Goal: Ask a question: Seek information or help from site administrators or community

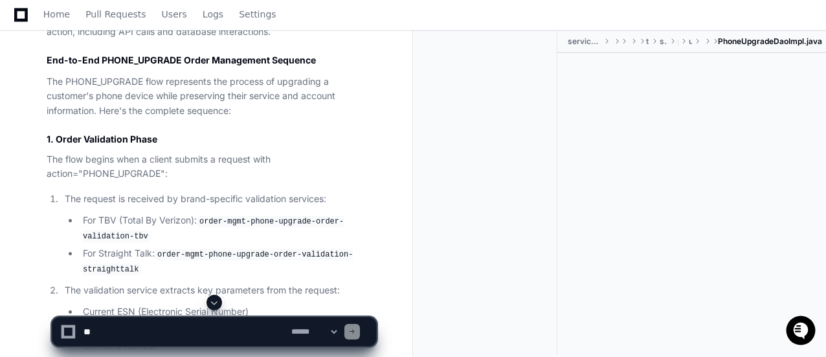
click at [365, 239] on li "For TBV (Total By Verizon): order-mgmt-phone-upgrade-order-validation-tbv" at bounding box center [227, 228] width 297 height 30
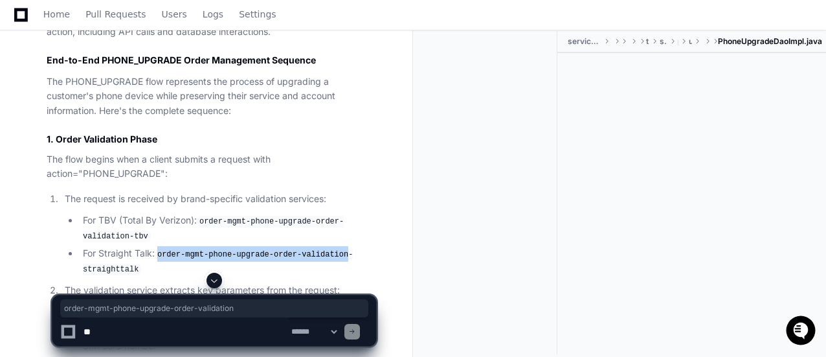
drag, startPoint x: 161, startPoint y: 249, endPoint x: 334, endPoint y: 249, distance: 172.8
click at [334, 249] on code "order-mgmt-phone-upgrade-order-validation-straighttalk" at bounding box center [218, 262] width 270 height 27
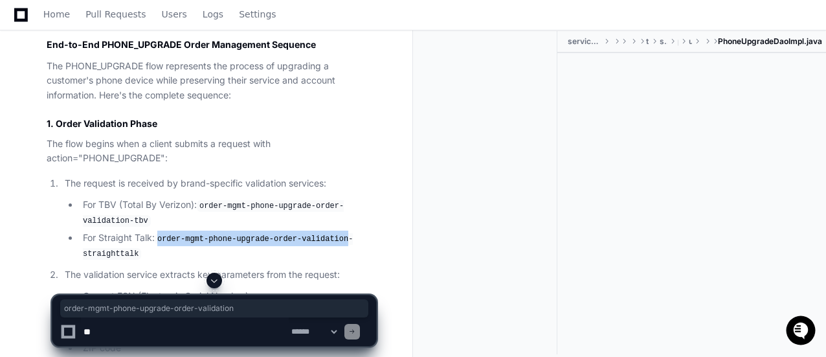
scroll to position [658, 0]
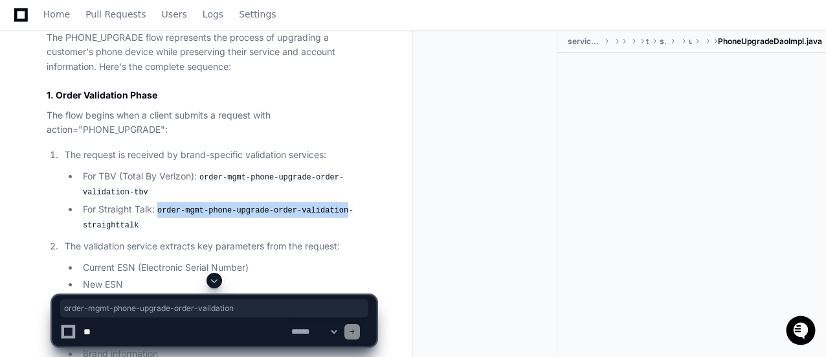
click at [223, 202] on li "For Straight Talk: order-mgmt-phone-upgrade-order-validation-straighttalk" at bounding box center [227, 217] width 297 height 30
drag, startPoint x: 159, startPoint y: 209, endPoint x: 277, endPoint y: 213, distance: 117.9
click at [277, 213] on code "order-mgmt-phone-upgrade-order-validation-straighttalk" at bounding box center [218, 218] width 270 height 27
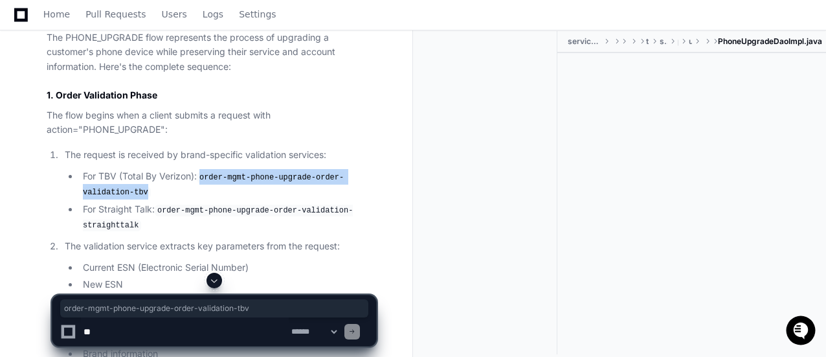
drag, startPoint x: 204, startPoint y: 173, endPoint x: 148, endPoint y: 191, distance: 59.1
click at [148, 191] on li "For TBV (Total By Verizon): order-mgmt-phone-upgrade-order-validation-tbv" at bounding box center [227, 184] width 297 height 30
copy code "order-mgmt-phone-upgrade-order-validation-tbv"
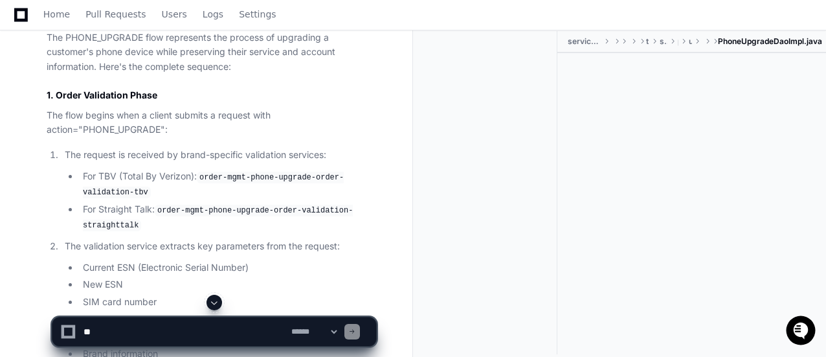
click at [158, 94] on h3 "1. Order Validation Phase" at bounding box center [211, 95] width 329 height 13
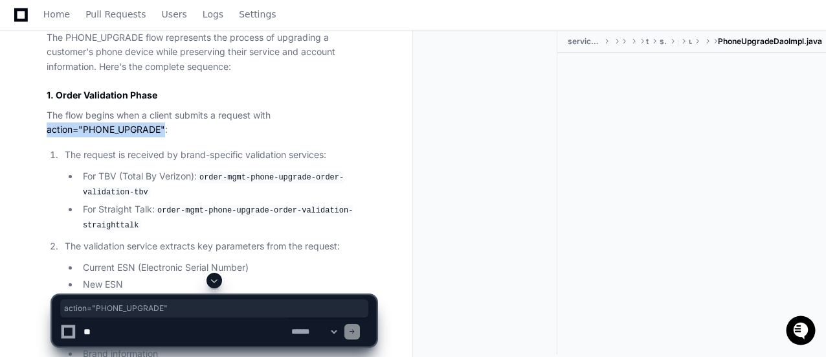
drag, startPoint x: 47, startPoint y: 131, endPoint x: 166, endPoint y: 131, distance: 118.4
click at [166, 131] on p "The flow begins when a client submits a request with action="PHONE_UPGRADE":" at bounding box center [211, 123] width 329 height 30
copy p "action="PHONE_UPGRADE""
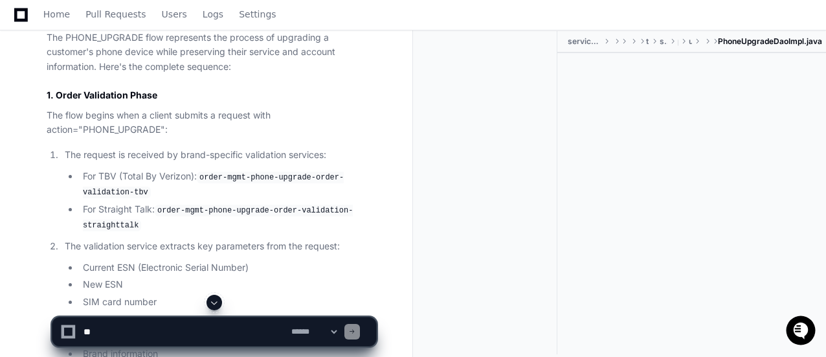
click at [472, 164] on div at bounding box center [490, 192] width 134 height 323
click at [119, 338] on textarea at bounding box center [185, 331] width 208 height 28
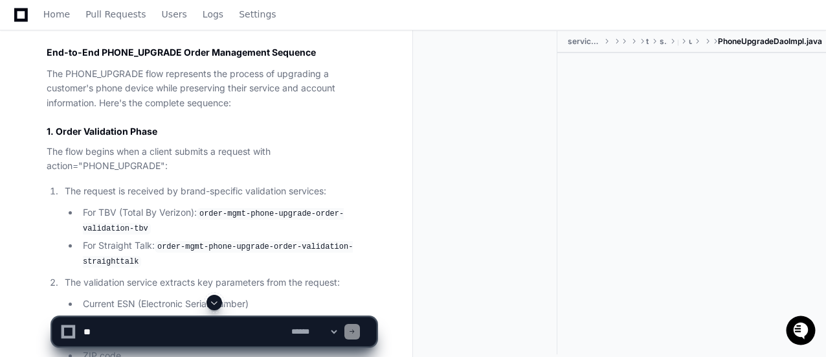
scroll to position [589, 0]
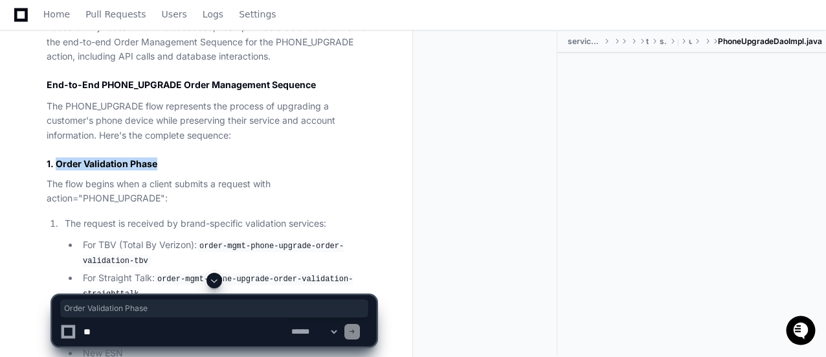
drag, startPoint x: 56, startPoint y: 161, endPoint x: 160, endPoint y: 161, distance: 104.2
click at [160, 161] on h3 "1. Order Validation Phase" at bounding box center [211, 163] width 329 height 13
copy h3 "Order Validation Phase"
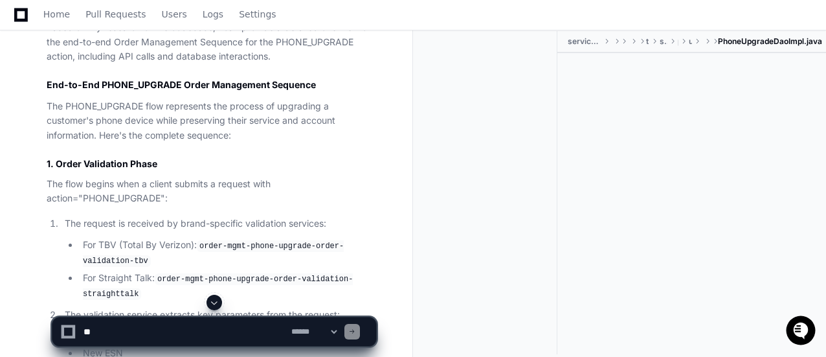
click at [94, 331] on textarea at bounding box center [185, 331] width 208 height 28
paste textarea "**********"
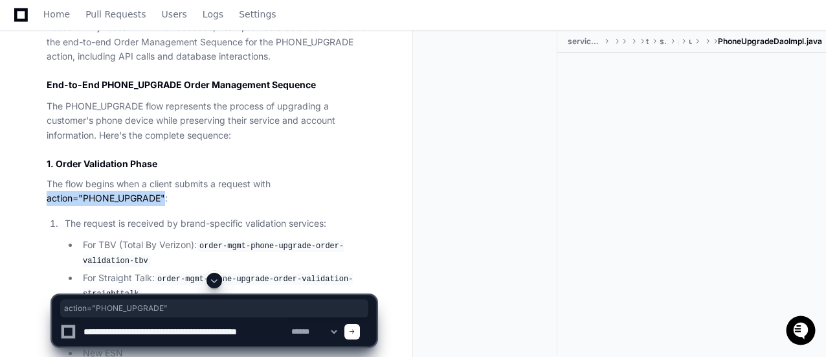
drag, startPoint x: 45, startPoint y: 199, endPoint x: 166, endPoint y: 195, distance: 121.1
copy p "action="PHONE_UPGRADE""
click at [283, 331] on textarea at bounding box center [185, 331] width 208 height 28
paste textarea "**********"
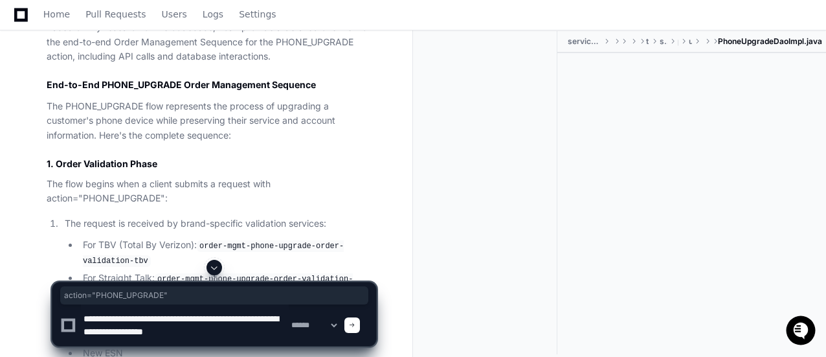
drag, startPoint x: 232, startPoint y: 330, endPoint x: 66, endPoint y: 307, distance: 167.3
click at [66, 307] on div "**********" at bounding box center [214, 324] width 308 height 41
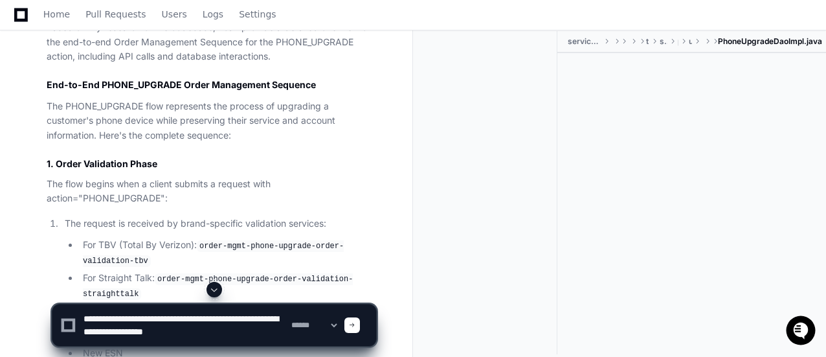
click at [283, 228] on p "The request is received by brand-specific validation services:" at bounding box center [220, 223] width 311 height 15
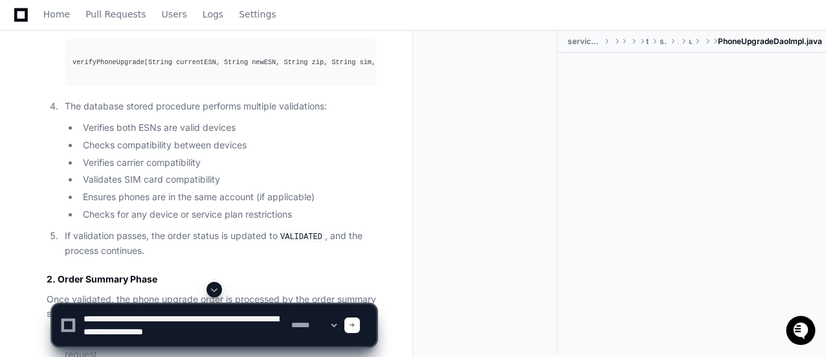
scroll to position [1003, 0]
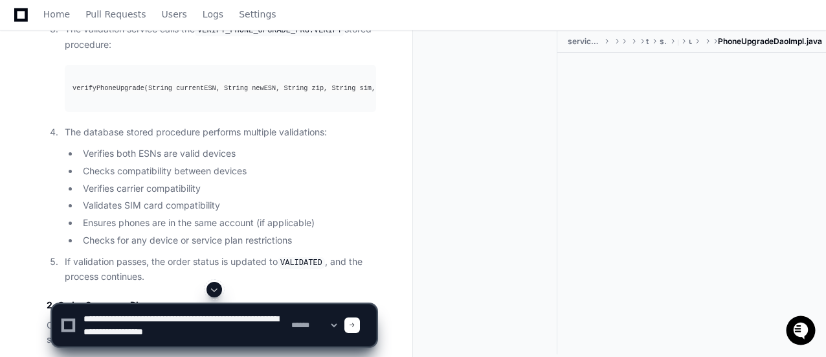
click at [254, 337] on textarea at bounding box center [185, 324] width 208 height 41
type textarea "**********"
click at [339, 327] on select "**********" at bounding box center [314, 324] width 50 height 9
select select "*********"
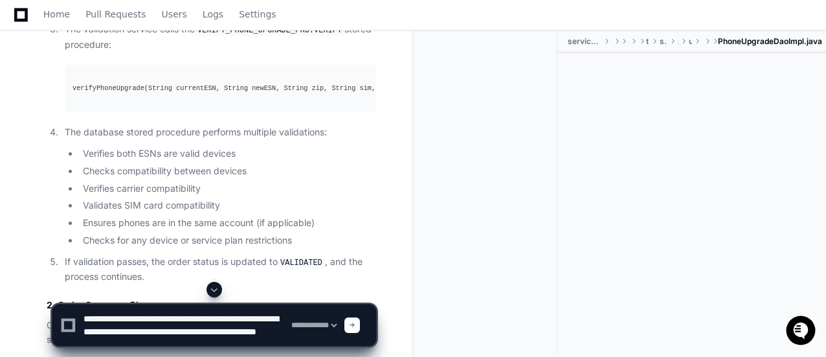
click at [289, 320] on select "**********" at bounding box center [314, 324] width 50 height 9
drag, startPoint x: 264, startPoint y: 336, endPoint x: 50, endPoint y: 319, distance: 214.2
click at [50, 319] on div "**********" at bounding box center [214, 319] width 397 height 75
click at [223, 339] on textarea at bounding box center [185, 324] width 208 height 41
click at [360, 330] on div at bounding box center [352, 325] width 16 height 16
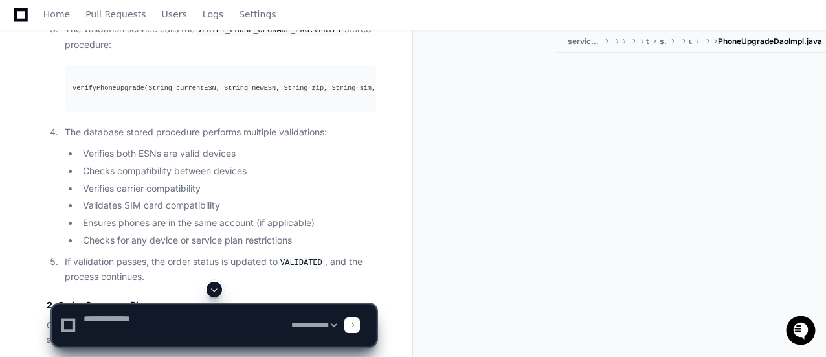
scroll to position [0, 0]
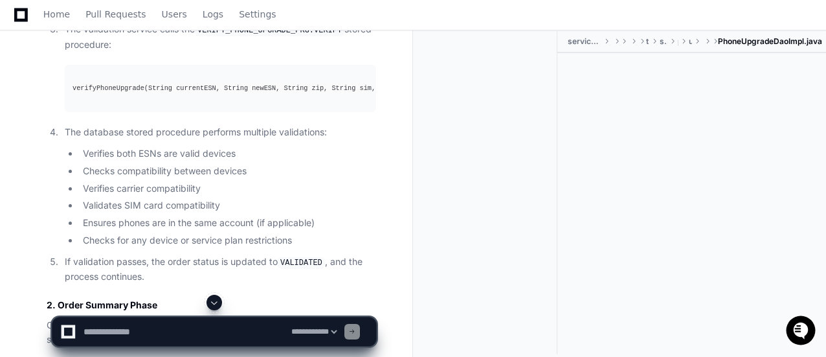
drag, startPoint x: 825, startPoint y: 117, endPoint x: 828, endPoint y: 151, distance: 33.8
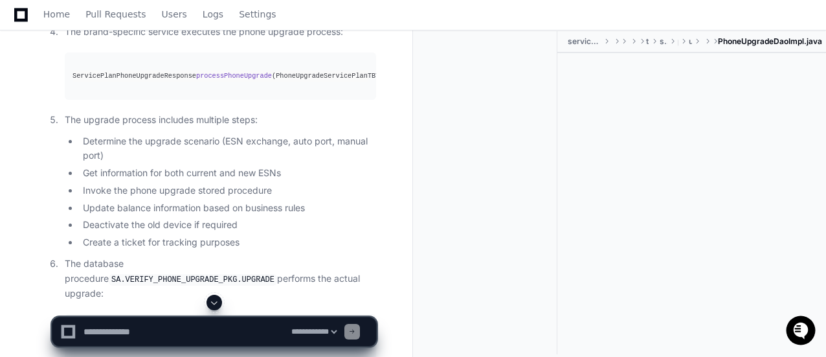
scroll to position [3002, 0]
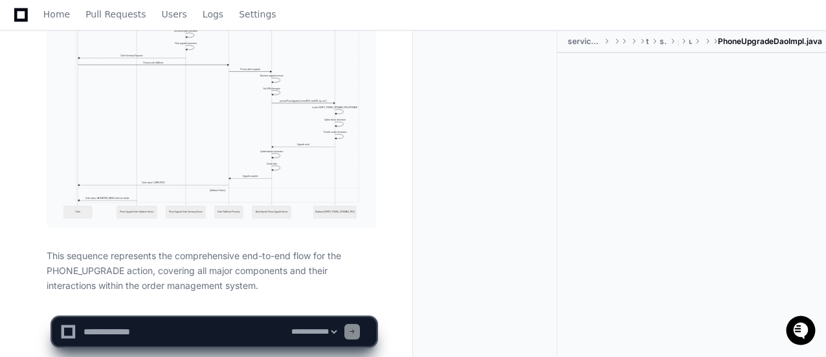
click at [250, 334] on textarea at bounding box center [185, 331] width 208 height 28
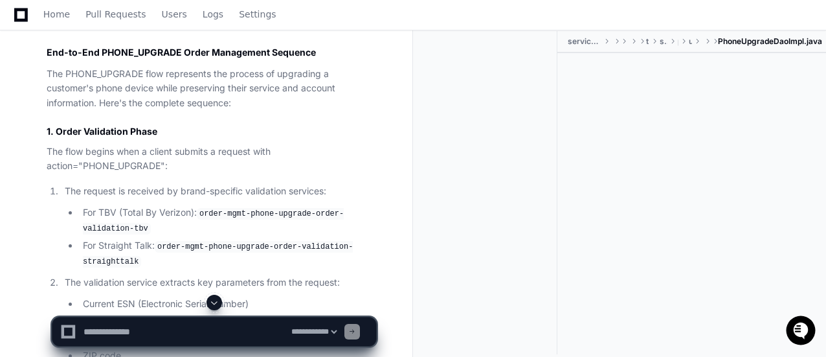
scroll to position [629, 0]
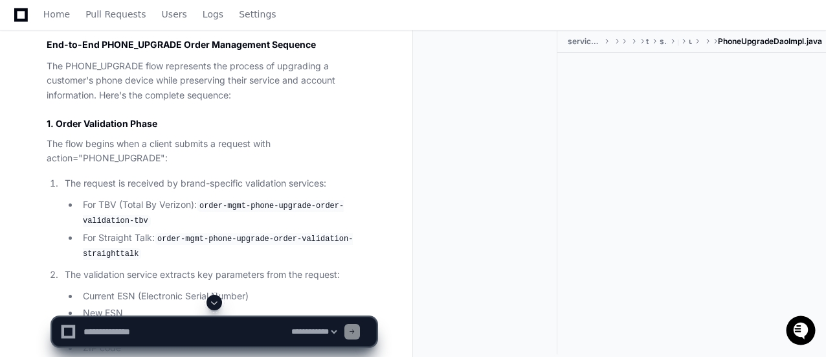
click at [214, 302] on span at bounding box center [214, 302] width 10 height 10
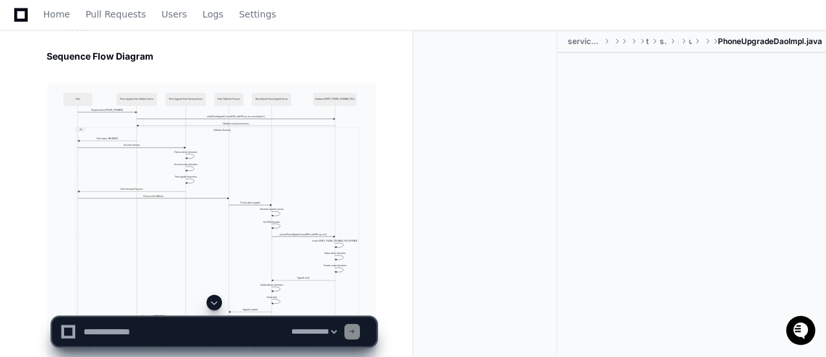
scroll to position [3002, 0]
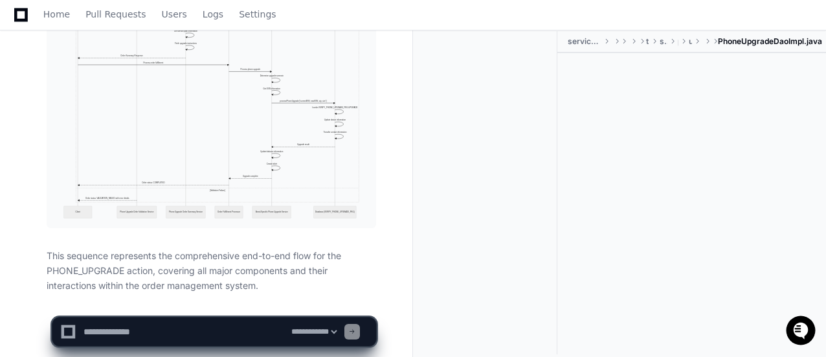
click at [176, 329] on textarea at bounding box center [185, 331] width 208 height 28
click at [96, 336] on textarea at bounding box center [185, 331] width 208 height 28
paste textarea "**********"
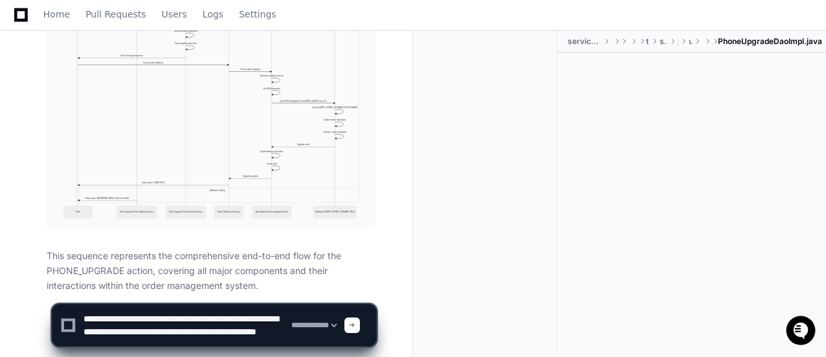
scroll to position [4, 0]
type textarea "**********"
click at [69, 325] on div at bounding box center [68, 325] width 8 height 8
click at [355, 326] on span at bounding box center [352, 325] width 6 height 6
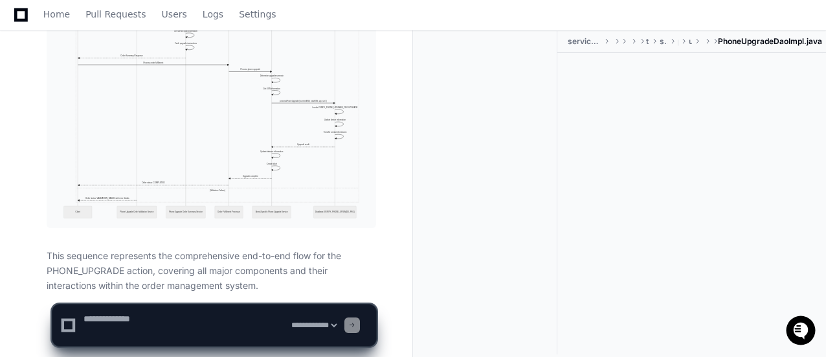
scroll to position [0, 0]
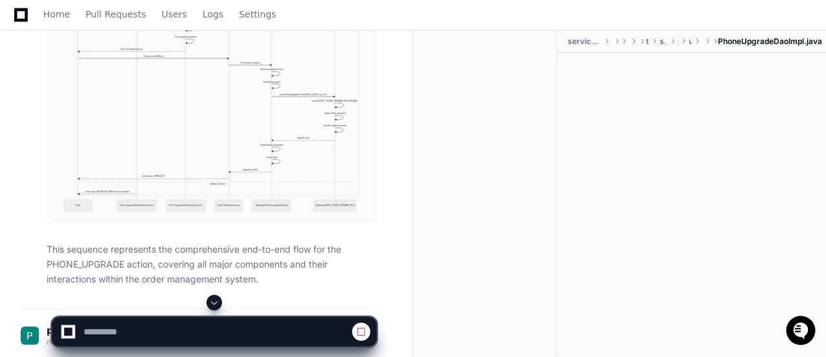
click at [212, 302] on span at bounding box center [214, 302] width 10 height 10
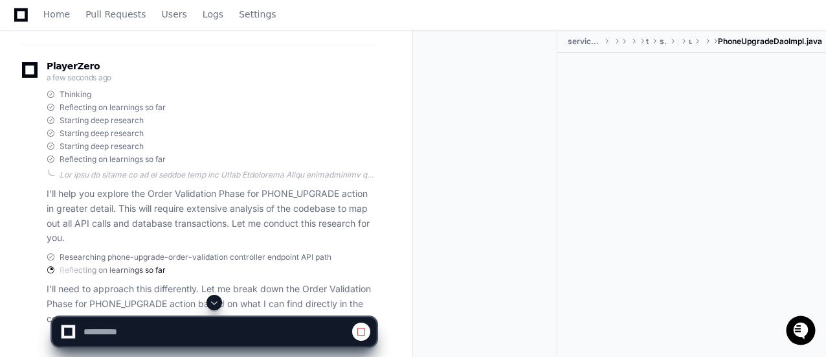
scroll to position [3395, 0]
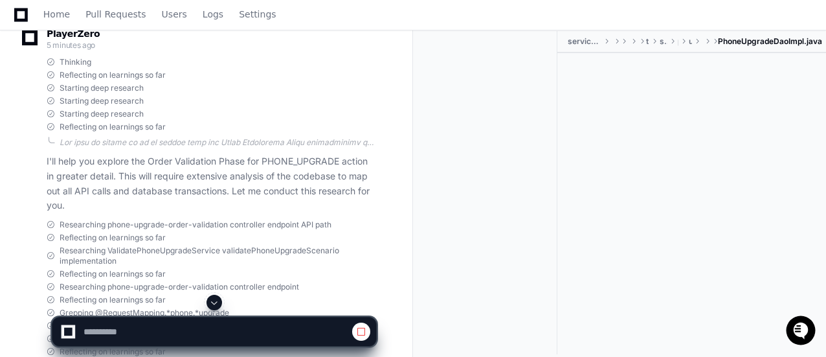
select select "*********"
